Goal: Task Accomplishment & Management: Manage account settings

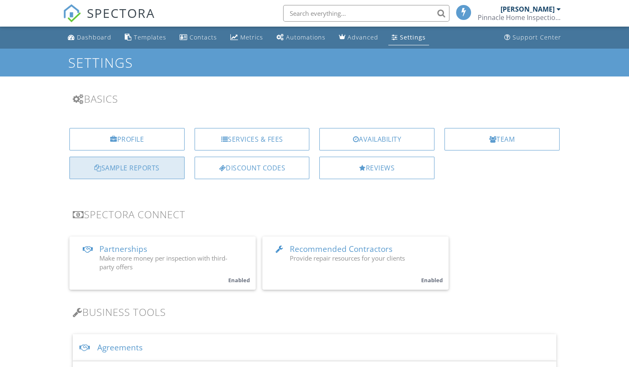
click at [146, 165] on div "Sample Reports" at bounding box center [126, 168] width 115 height 22
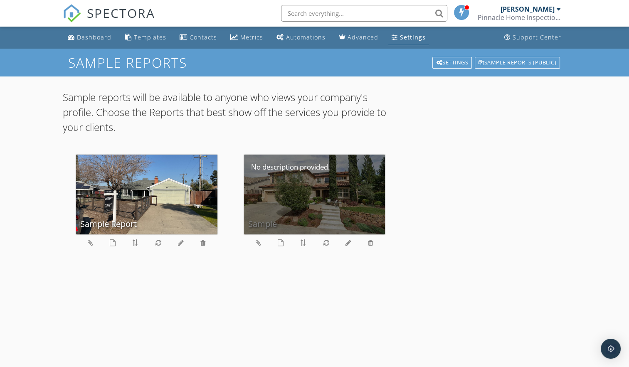
click at [317, 196] on div "Sample" at bounding box center [314, 195] width 141 height 80
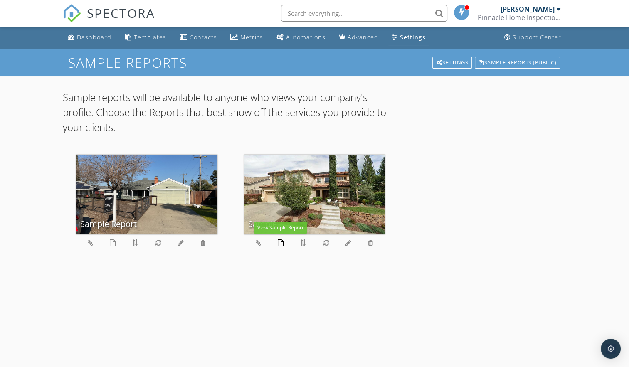
click at [280, 243] on icon at bounding box center [281, 242] width 6 height 7
click at [348, 244] on icon at bounding box center [348, 242] width 6 height 7
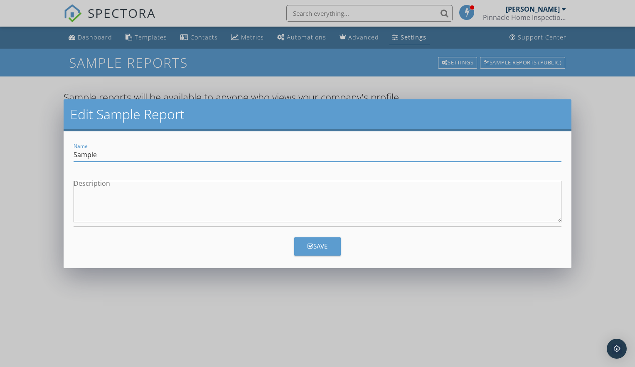
click at [103, 151] on input "Sample" at bounding box center [318, 155] width 488 height 14
type input "Sample Report"
click at [293, 237] on div "Save" at bounding box center [318, 246] width 488 height 23
click at [299, 242] on button "Save" at bounding box center [317, 246] width 47 height 18
